Goal: Task Accomplishment & Management: Manage account settings

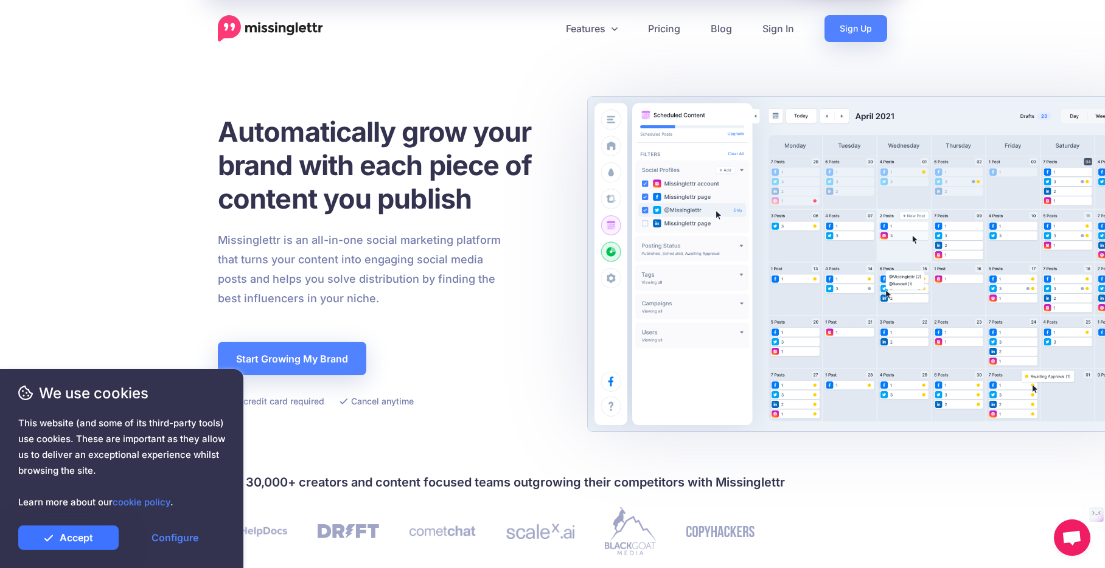
click at [99, 540] on link "Accept" at bounding box center [68, 538] width 100 height 24
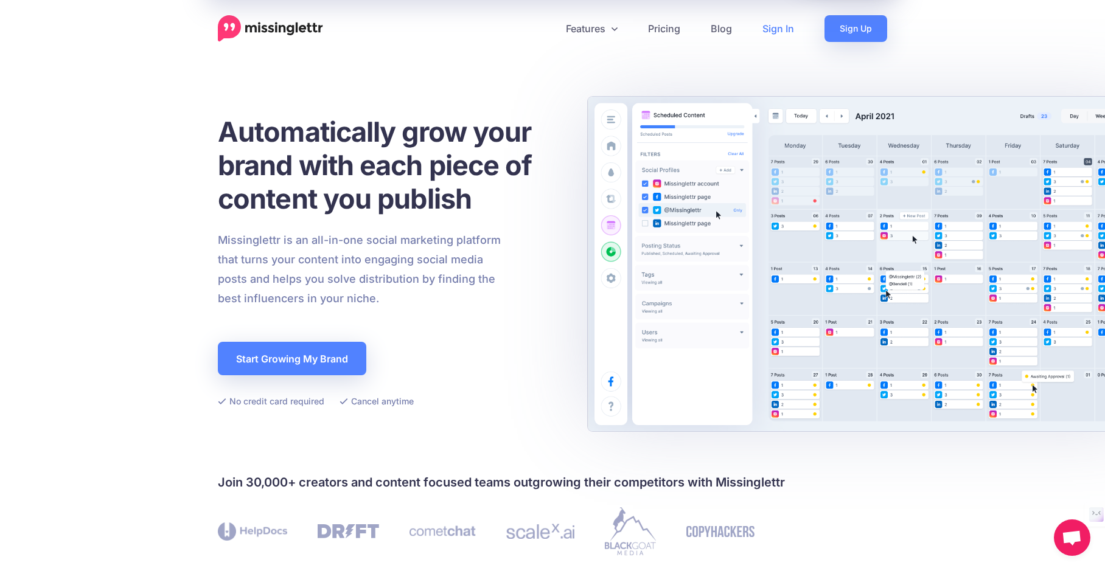
click at [766, 30] on link "Sign In" at bounding box center [778, 28] width 62 height 27
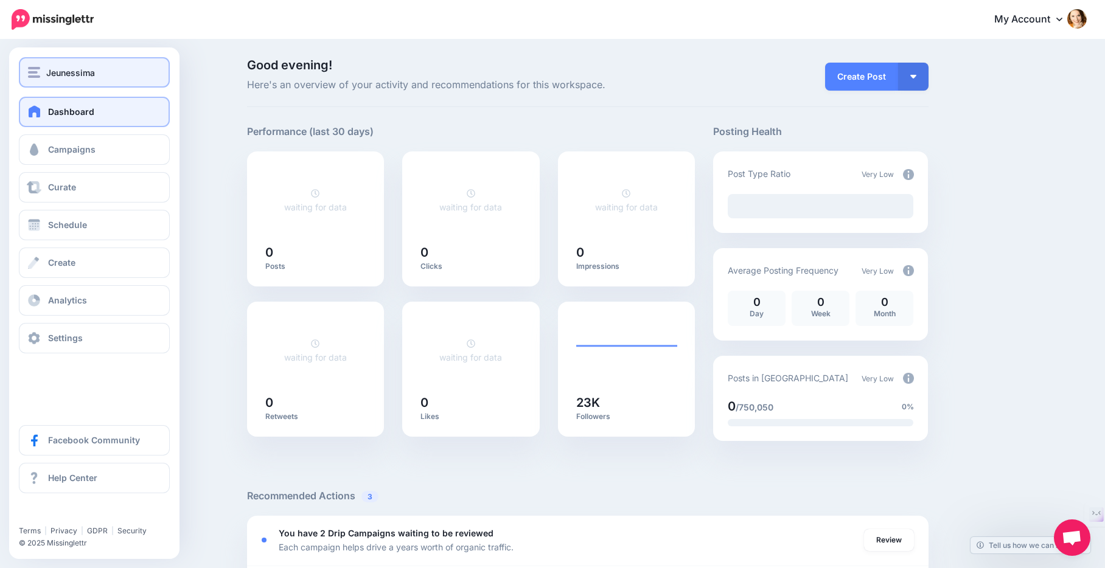
click at [77, 77] on span "Jeunessima" at bounding box center [70, 73] width 49 height 14
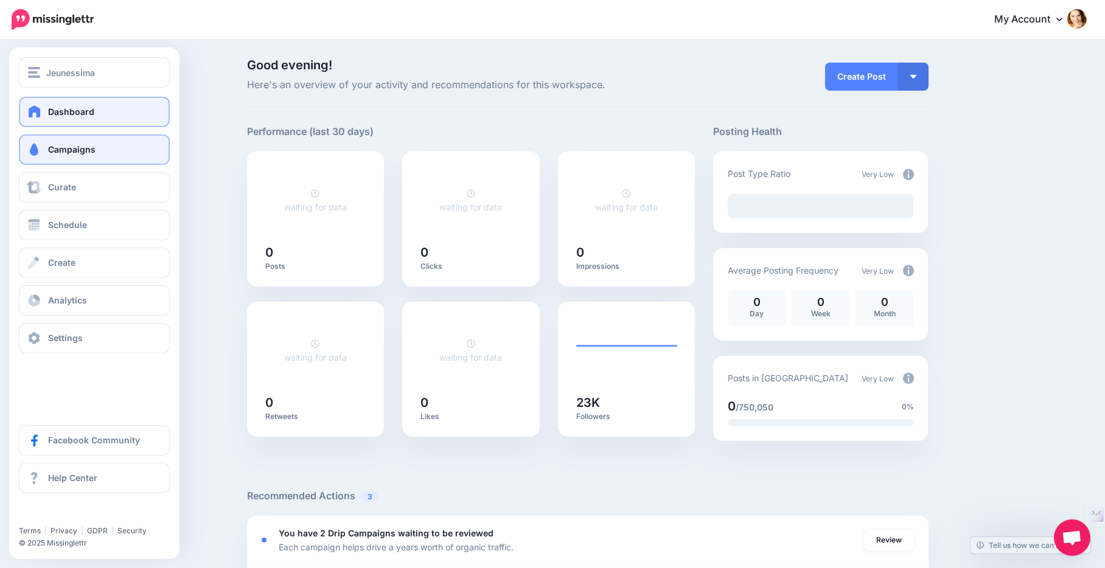
click at [97, 147] on link "Campaigns" at bounding box center [94, 149] width 151 height 30
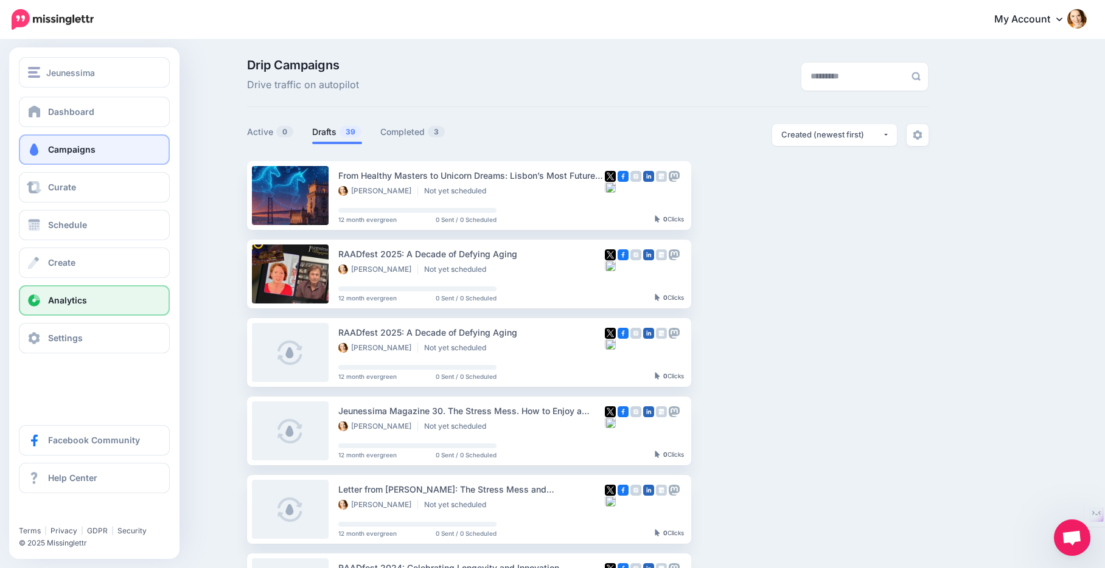
click at [63, 287] on link "Analytics" at bounding box center [94, 300] width 151 height 30
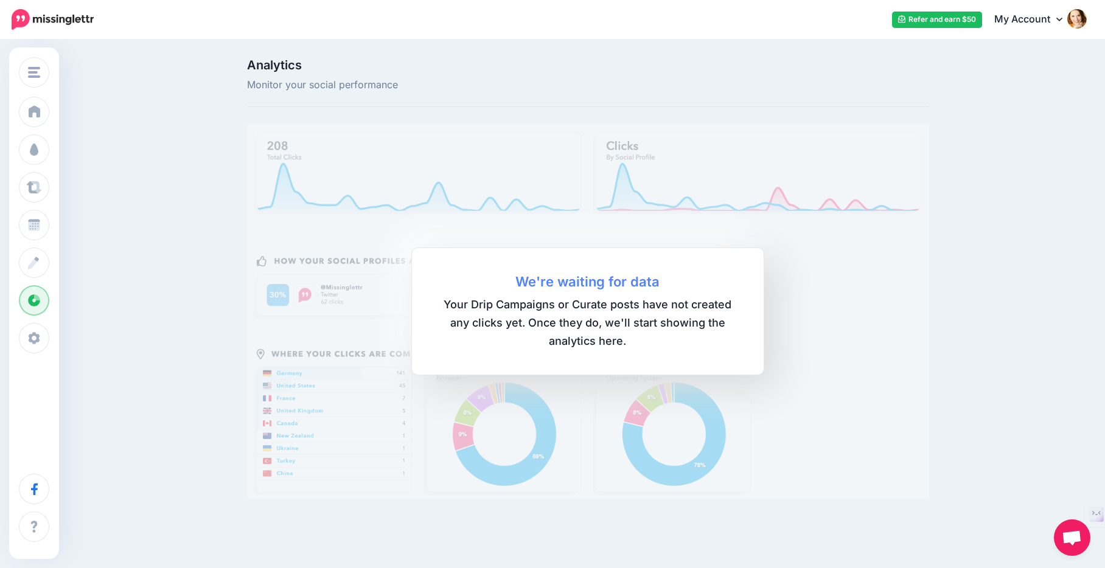
click at [1052, 17] on link "My Account" at bounding box center [1034, 20] width 105 height 30
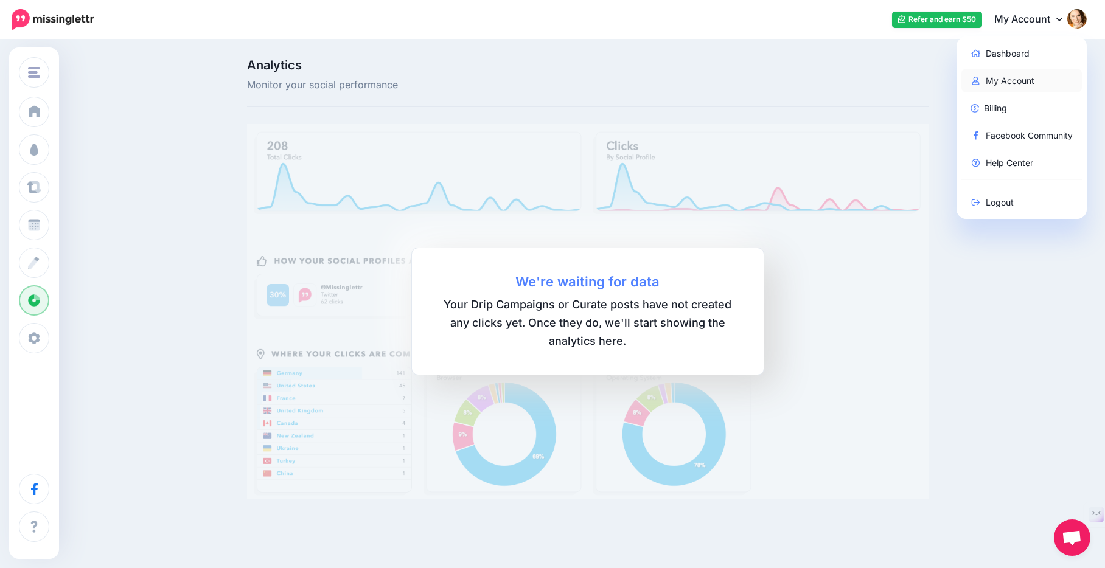
click at [1021, 86] on link "My Account" at bounding box center [1021, 81] width 121 height 24
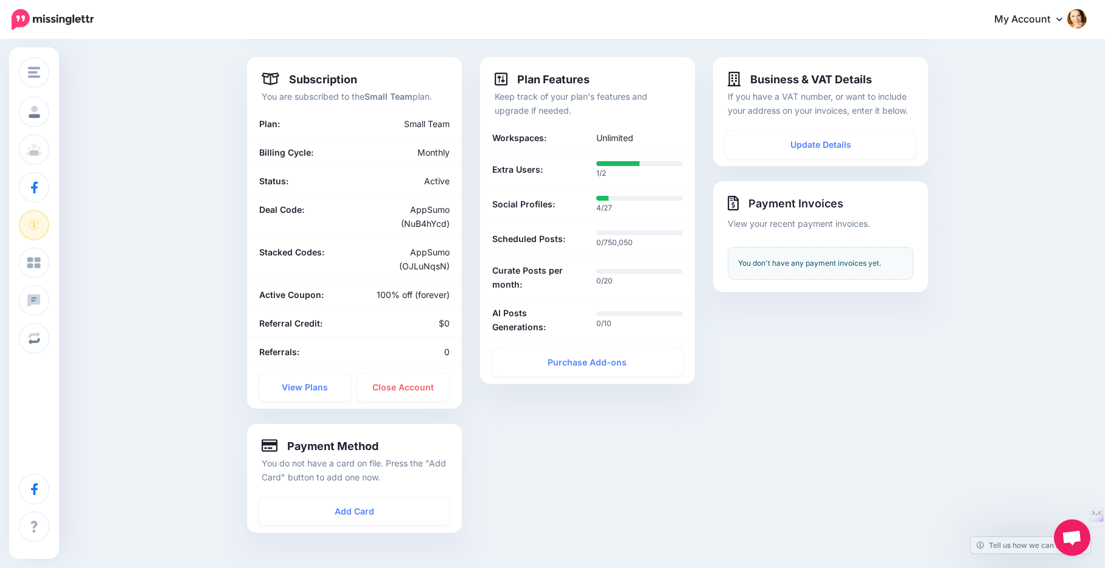
scroll to position [68, 0]
click at [302, 394] on link "View Plans" at bounding box center [305, 387] width 92 height 28
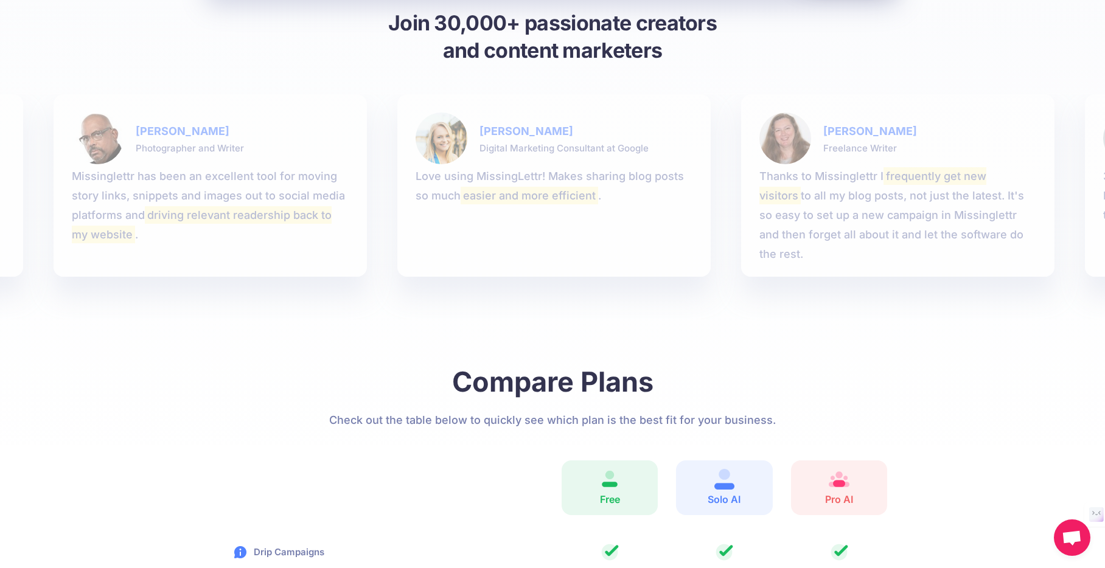
scroll to position [1375, 0]
